Goal: Information Seeking & Learning: Learn about a topic

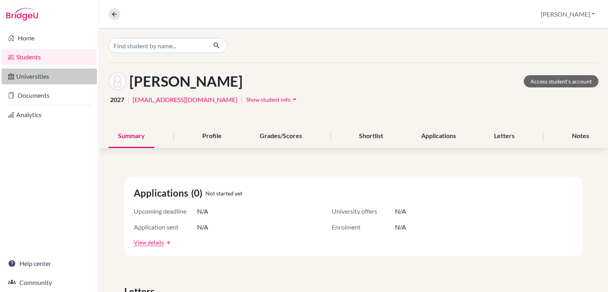
click at [35, 77] on link "Universities" at bounding box center [49, 76] width 95 height 16
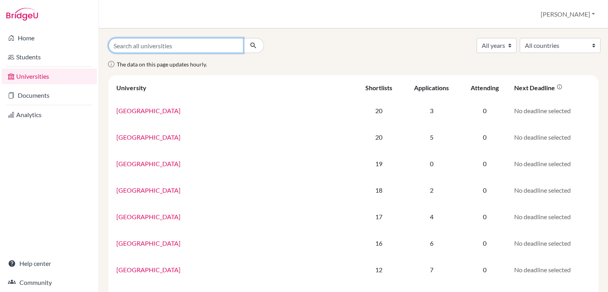
click at [148, 44] on input "Search all universities" at bounding box center [175, 45] width 135 height 15
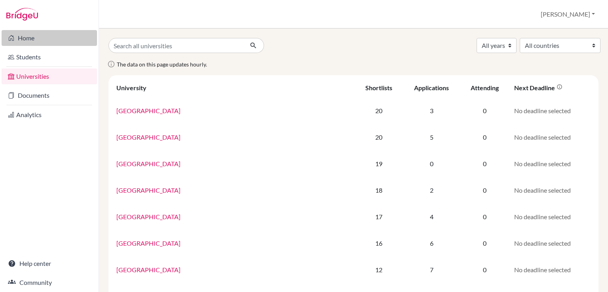
click at [26, 37] on link "Home" at bounding box center [49, 38] width 95 height 16
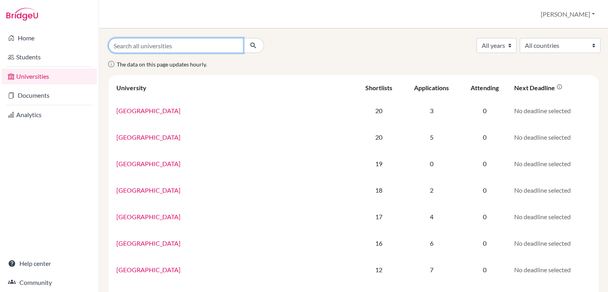
click at [153, 49] on input "Search all universities" at bounding box center [175, 45] width 135 height 15
type input "m"
type input "e"
type input "embrile"
click at [243, 38] on button "submit" at bounding box center [253, 45] width 21 height 15
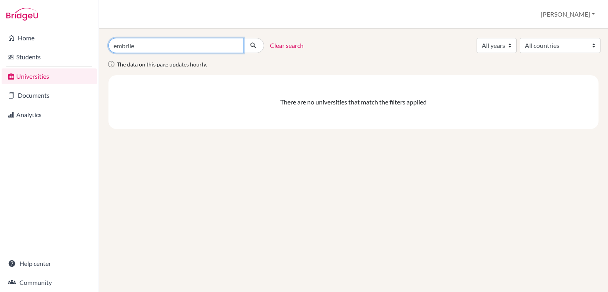
click at [128, 48] on input "embrile" at bounding box center [175, 45] width 135 height 15
type input "embry"
click at [243, 38] on button "submit" at bounding box center [253, 45] width 21 height 15
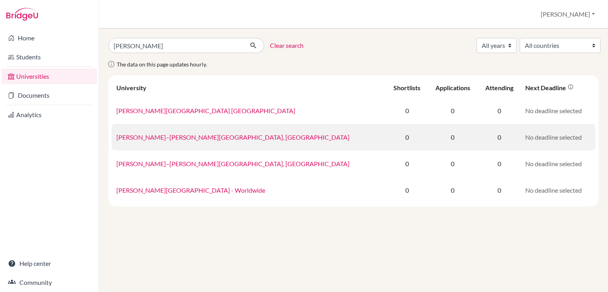
click at [191, 136] on link "Embry–Riddle Aeronautical University, Daytona Beach" at bounding box center [232, 137] width 233 height 8
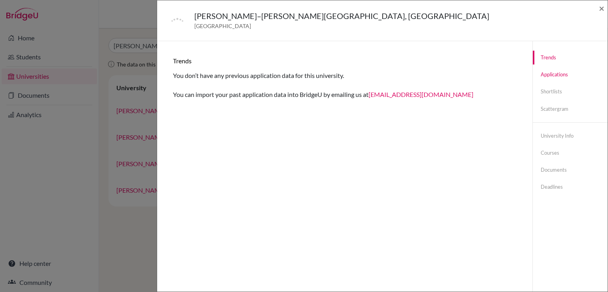
click at [557, 76] on link "Applications" at bounding box center [569, 75] width 75 height 14
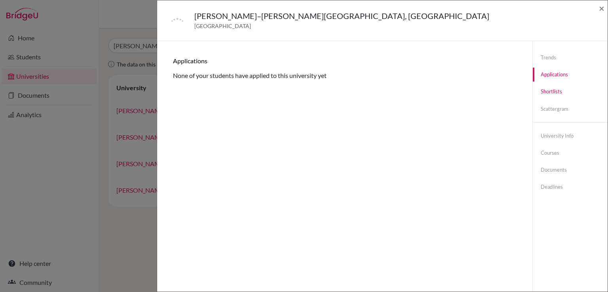
click at [551, 94] on link "Shortlists" at bounding box center [569, 92] width 75 height 14
click at [549, 135] on link "University info" at bounding box center [569, 136] width 75 height 14
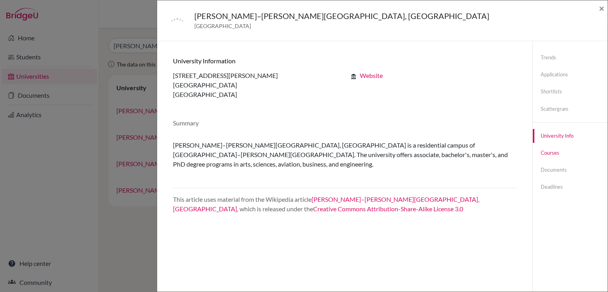
click at [545, 153] on link "Courses" at bounding box center [569, 153] width 75 height 14
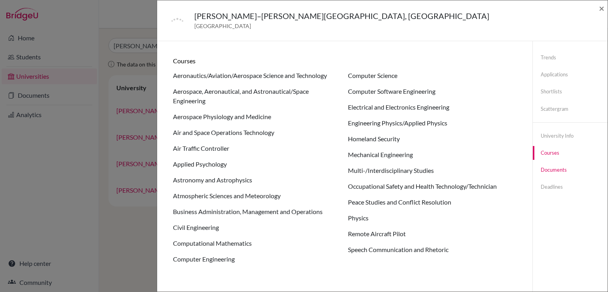
click at [554, 170] on link "Documents" at bounding box center [569, 170] width 75 height 14
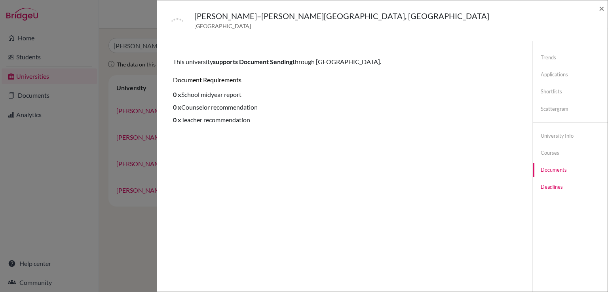
click at [544, 186] on link "Deadlines" at bounding box center [569, 187] width 75 height 14
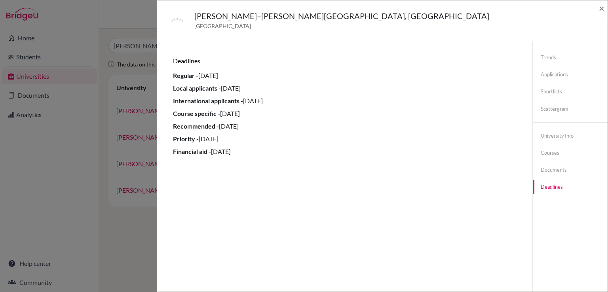
drag, startPoint x: 246, startPoint y: 102, endPoint x: 285, endPoint y: 102, distance: 38.4
click at [285, 102] on li "International applicants - 01 October 2021" at bounding box center [344, 100] width 343 height 9
click at [283, 128] on li "Recommended - 01 July 2021" at bounding box center [344, 125] width 343 height 9
click at [599, 7] on span "×" at bounding box center [602, 7] width 6 height 11
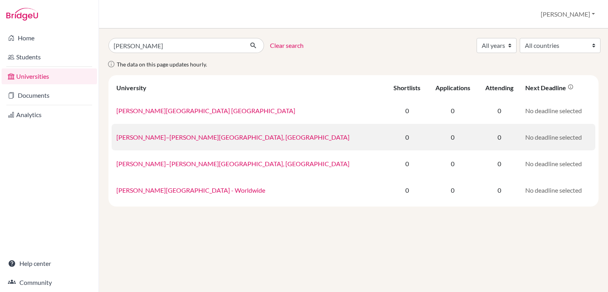
click at [204, 136] on link "Embry–Riddle Aeronautical University, Daytona Beach" at bounding box center [232, 137] width 233 height 8
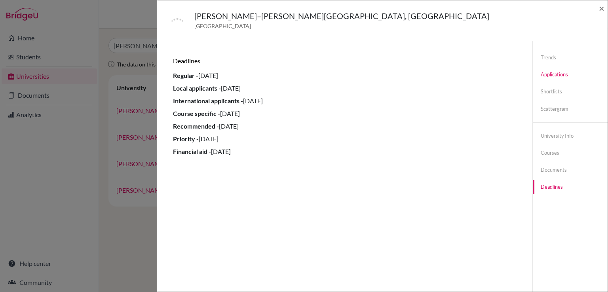
click at [543, 74] on link "Applications" at bounding box center [569, 75] width 75 height 14
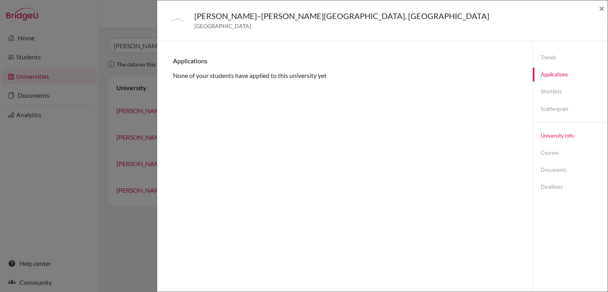
click at [541, 138] on link "University info" at bounding box center [569, 136] width 75 height 14
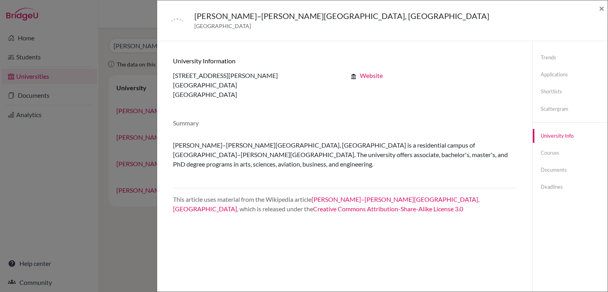
click at [368, 76] on link "Website" at bounding box center [371, 76] width 23 height 8
click at [546, 169] on link "Documents" at bounding box center [569, 170] width 75 height 14
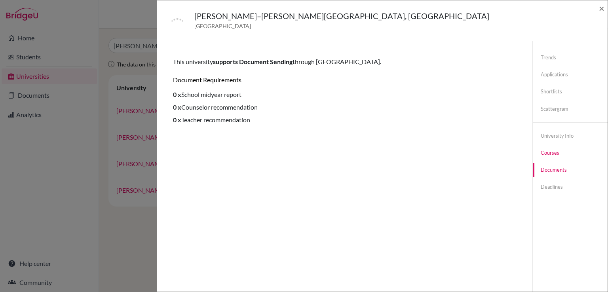
click at [545, 148] on link "Courses" at bounding box center [569, 153] width 75 height 14
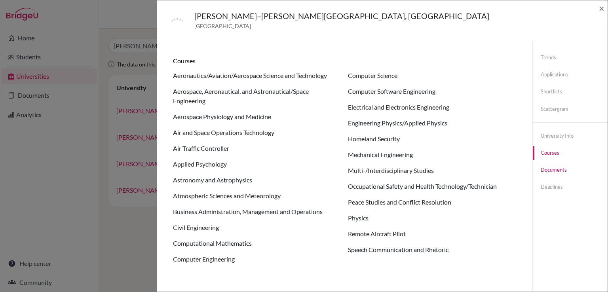
click at [546, 167] on link "Documents" at bounding box center [569, 170] width 75 height 14
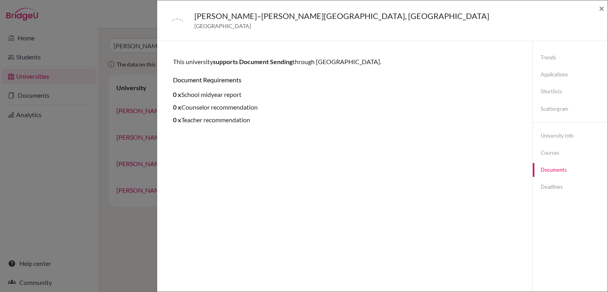
drag, startPoint x: 190, startPoint y: 104, endPoint x: 269, endPoint y: 81, distance: 82.8
click at [269, 81] on div "This university supports Document Sending through BridgeU. Document requirement…" at bounding box center [344, 91] width 343 height 68
click at [223, 107] on li "0 x Counselor recommendation" at bounding box center [344, 106] width 343 height 9
drag, startPoint x: 190, startPoint y: 122, endPoint x: 222, endPoint y: 114, distance: 33.1
click at [222, 114] on ul "0 x School midyear report 0 x Counselor recommendation 0 x Teacher recommendati…" at bounding box center [344, 107] width 343 height 35
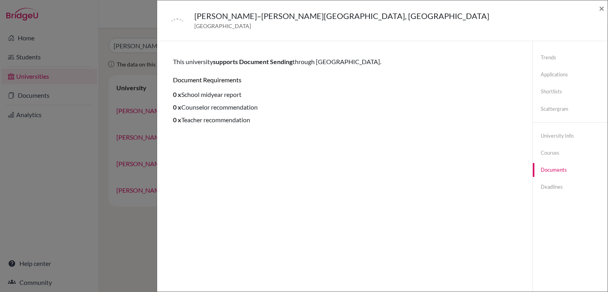
click at [263, 109] on li "0 x Counselor recommendation" at bounding box center [344, 106] width 343 height 9
